Goal: Task Accomplishment & Management: Manage account settings

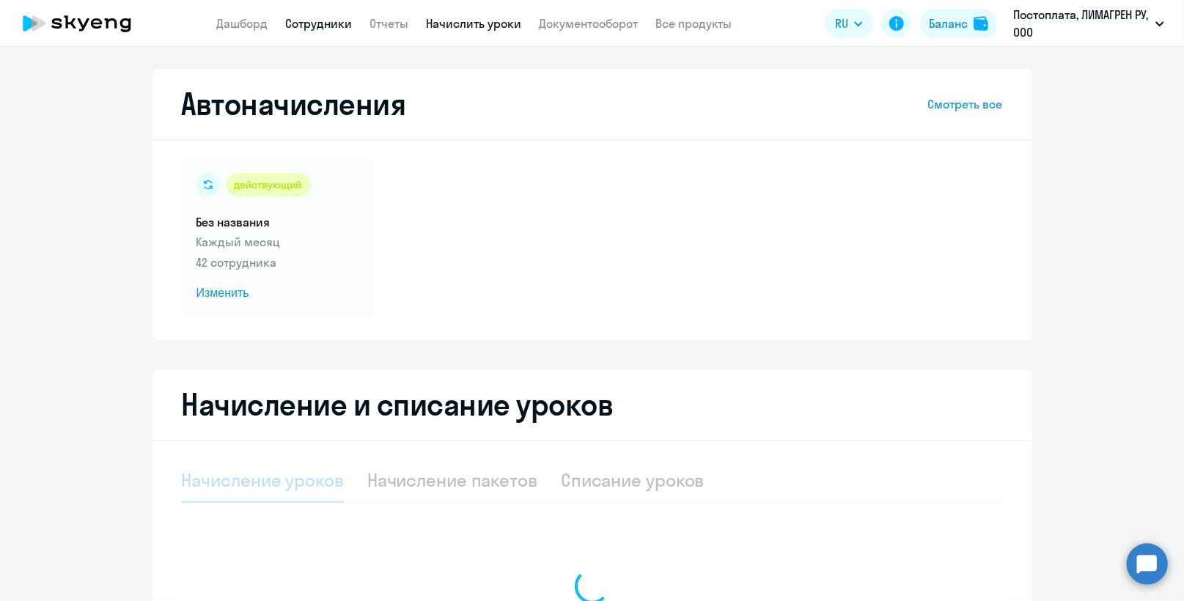
click at [344, 22] on link "Сотрудники" at bounding box center [319, 23] width 67 height 15
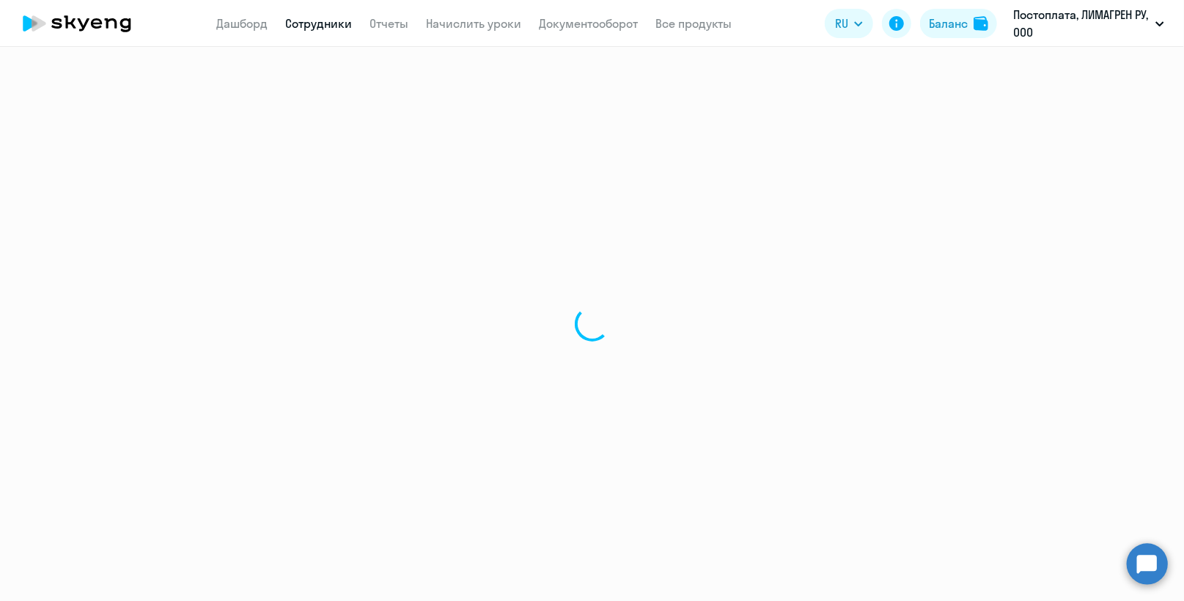
select select "30"
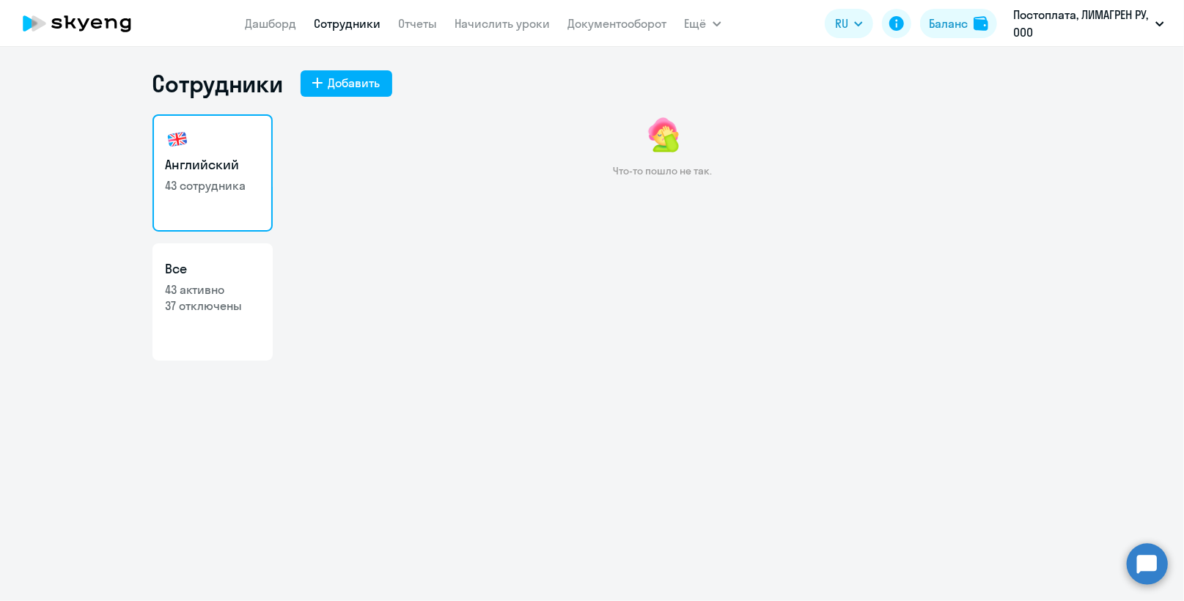
click at [619, 259] on div "Что-то пошло не так." at bounding box center [662, 268] width 739 height 308
click at [353, 17] on link "Сотрудники" at bounding box center [348, 23] width 67 height 15
click at [267, 18] on link "Дашборд" at bounding box center [271, 23] width 51 height 15
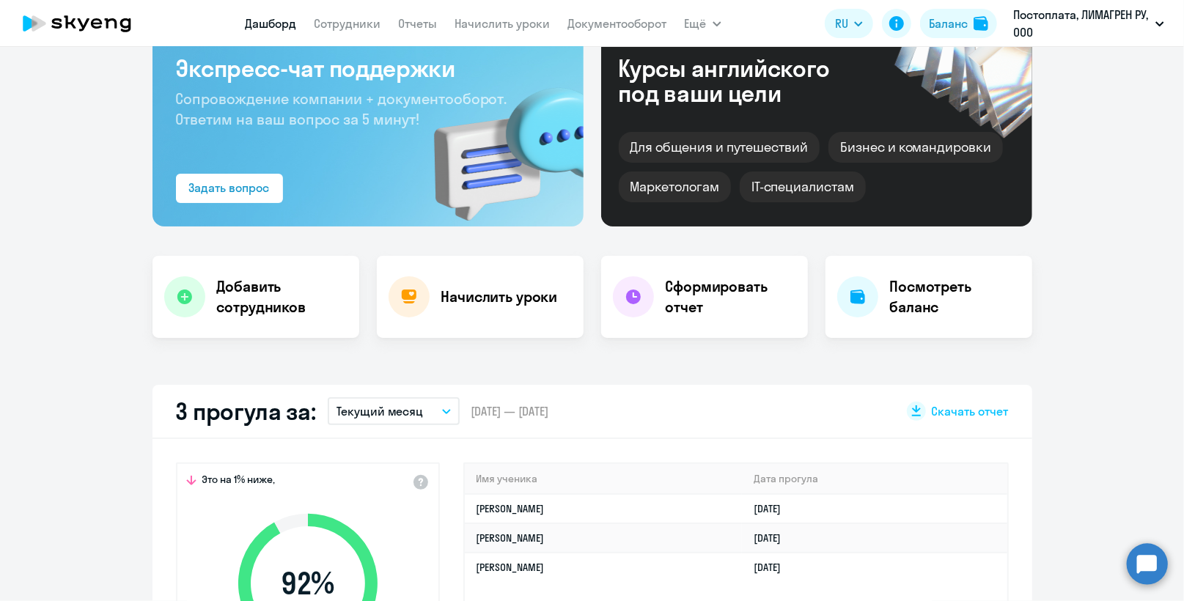
scroll to position [147, 0]
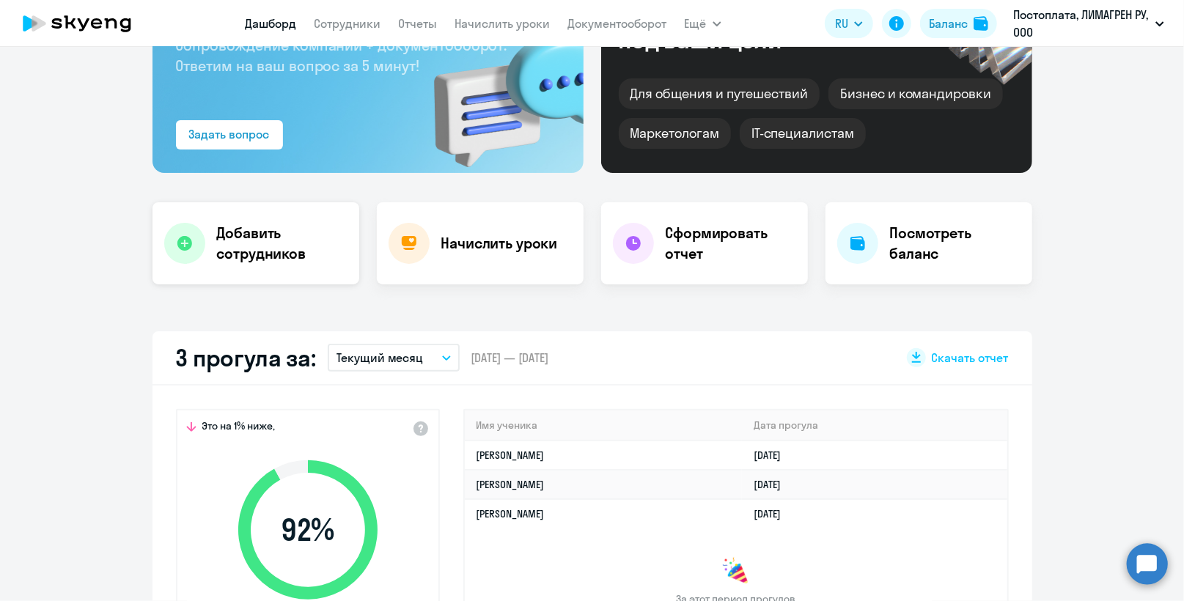
click at [233, 248] on h4 "Добавить сотрудников" at bounding box center [282, 243] width 131 height 41
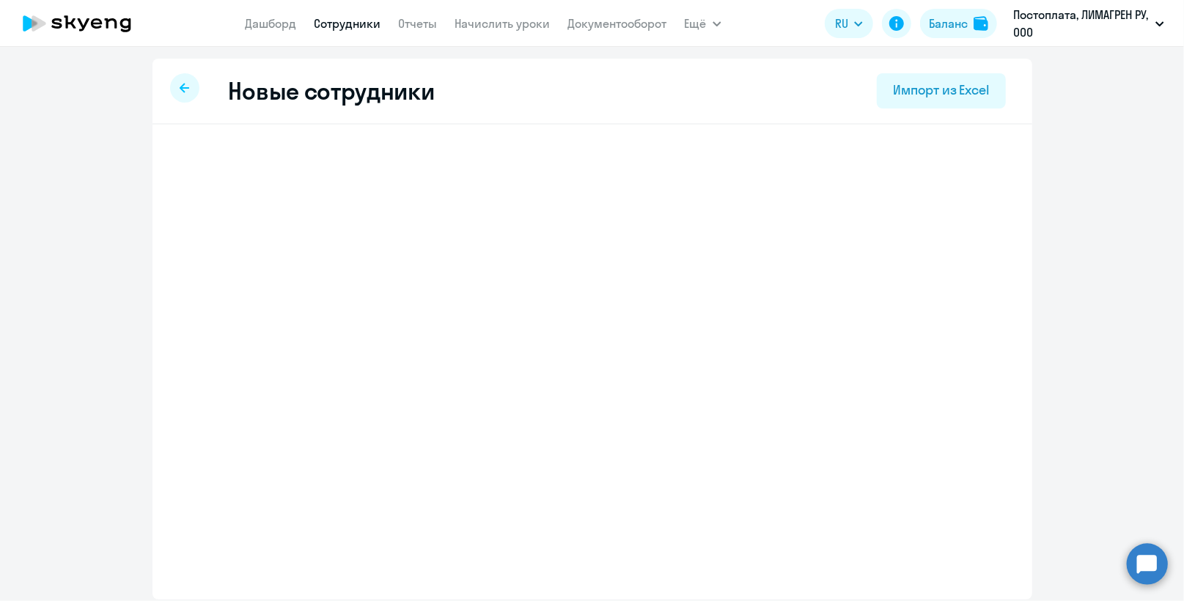
click at [185, 84] on icon at bounding box center [185, 88] width 10 height 10
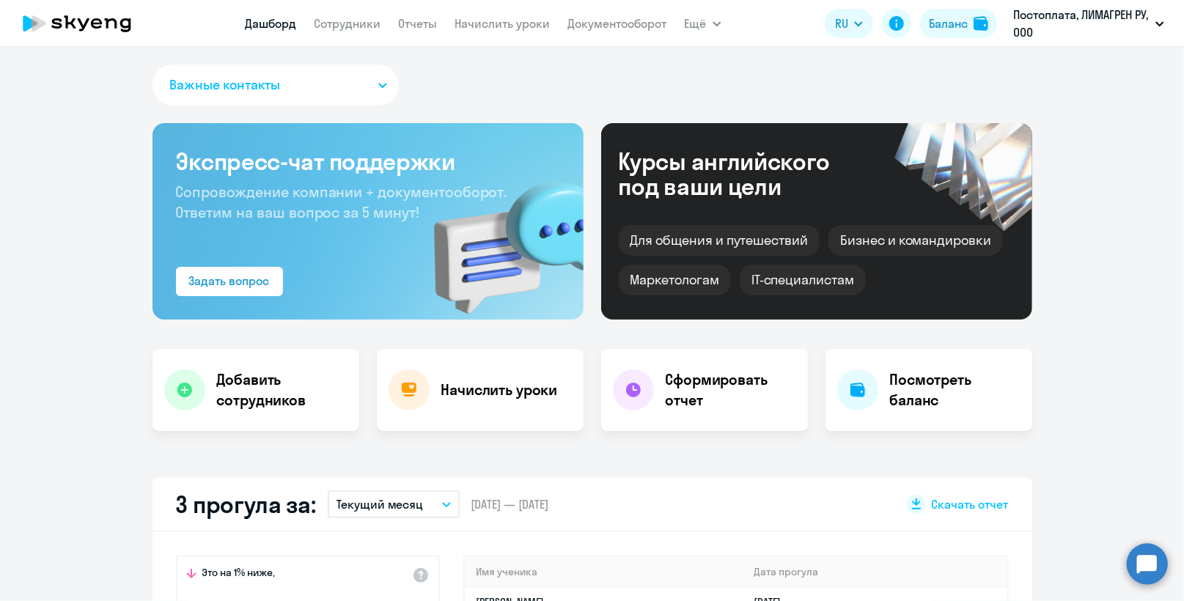
scroll to position [147, 0]
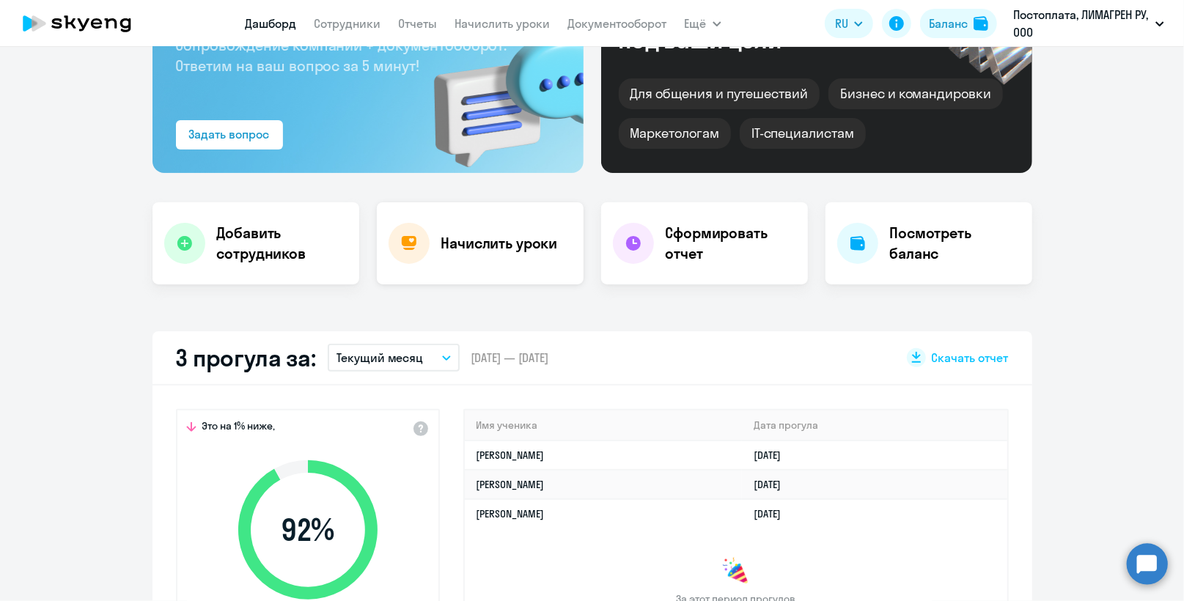
click at [483, 257] on div "Начислить уроки" at bounding box center [480, 243] width 207 height 82
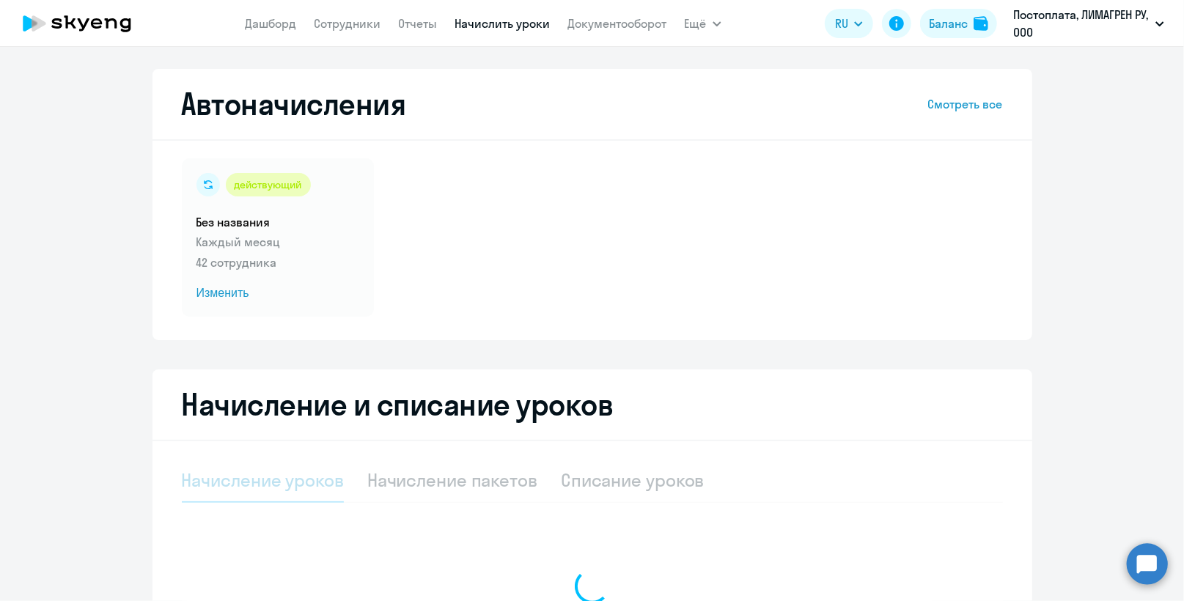
select select "10"
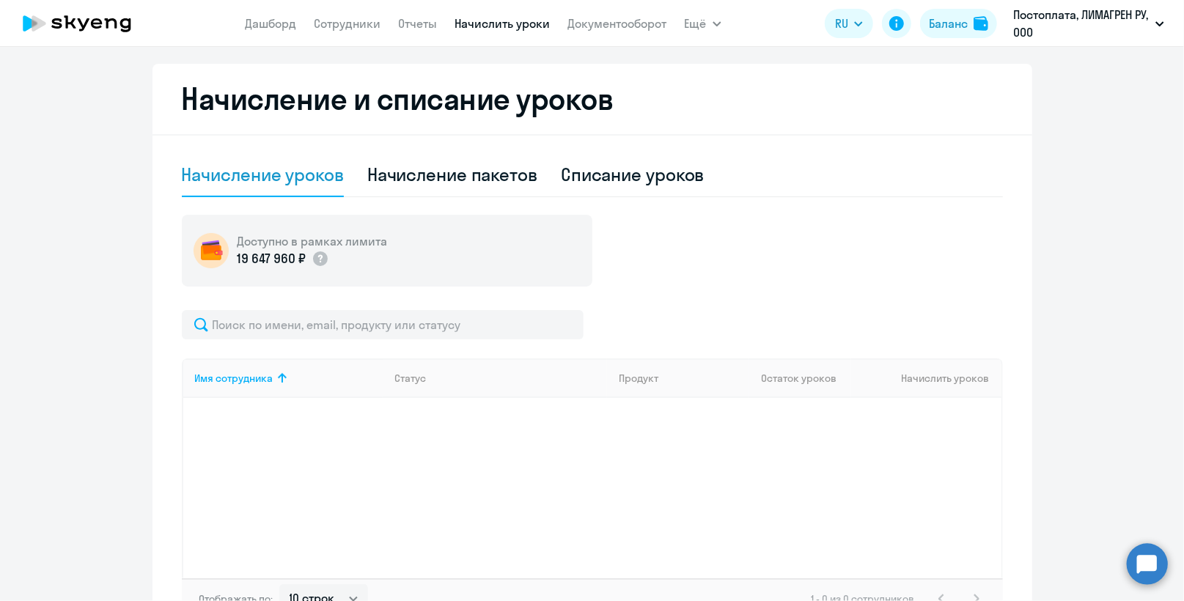
scroll to position [406, 0]
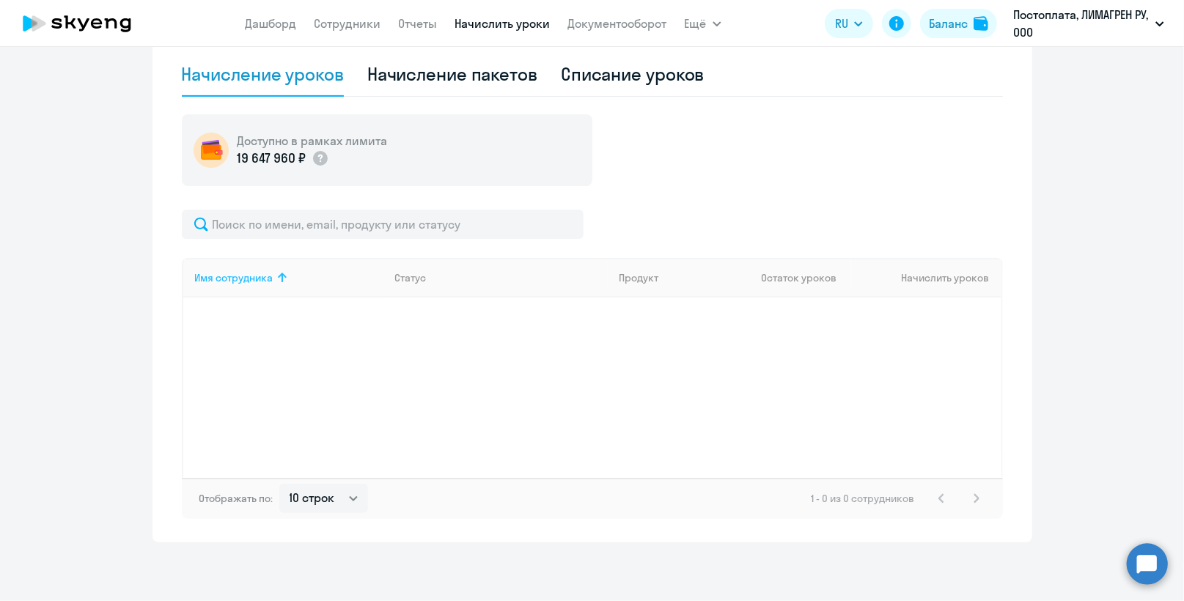
click at [255, 276] on div "Имя сотрудника" at bounding box center [234, 277] width 78 height 13
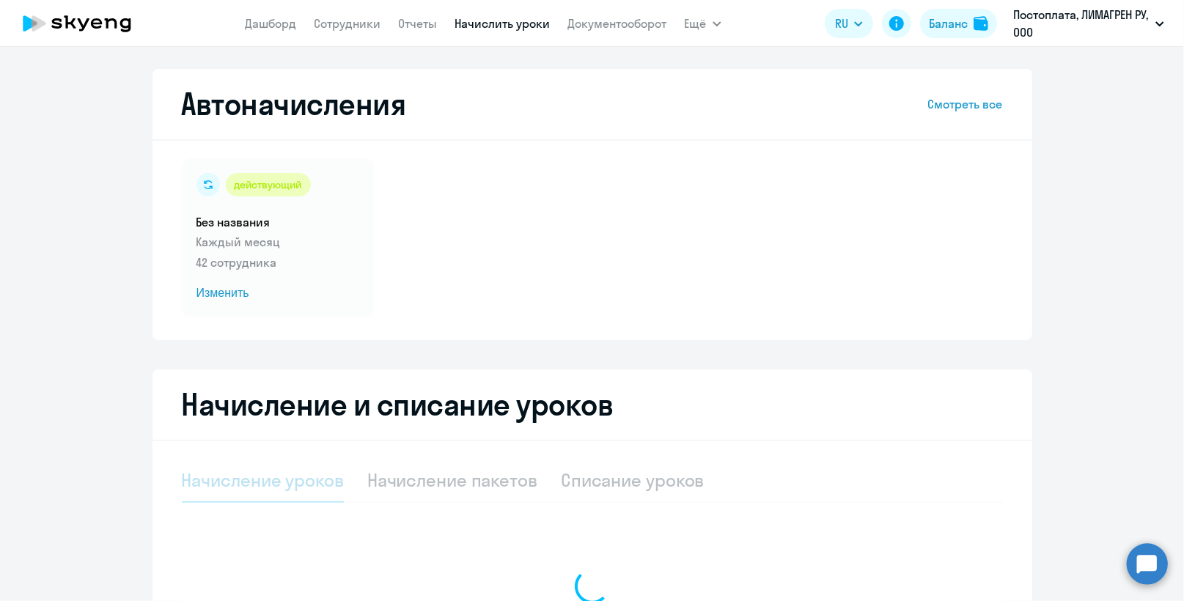
select select "10"
